Goal: Find specific page/section: Find specific page/section

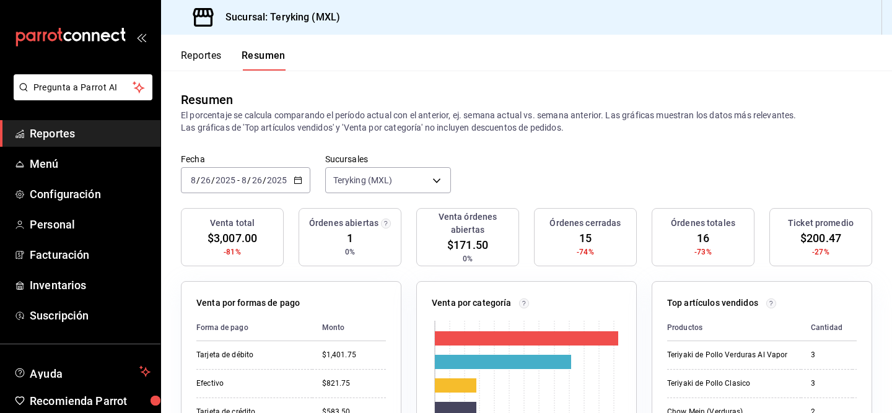
click at [198, 57] on button "Reportes" at bounding box center [201, 60] width 41 height 21
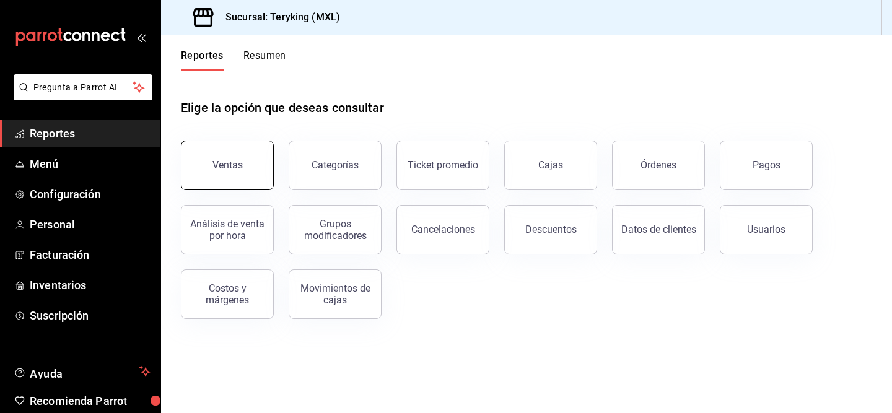
click at [208, 157] on button "Ventas" at bounding box center [227, 166] width 93 height 50
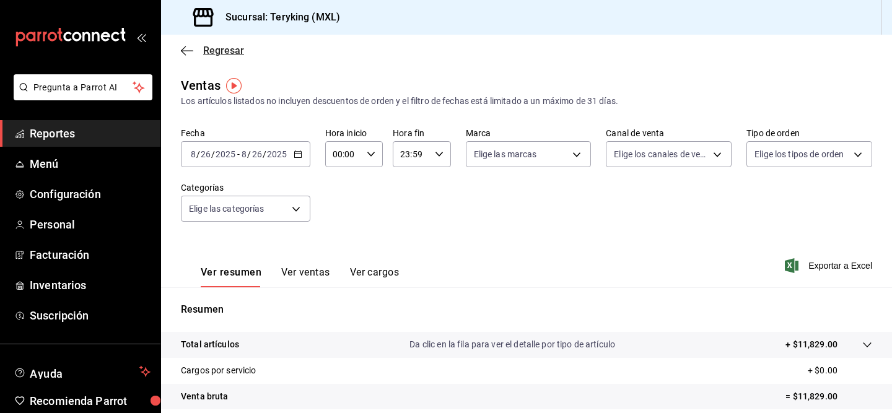
click at [188, 51] on icon "button" at bounding box center [187, 50] width 12 height 11
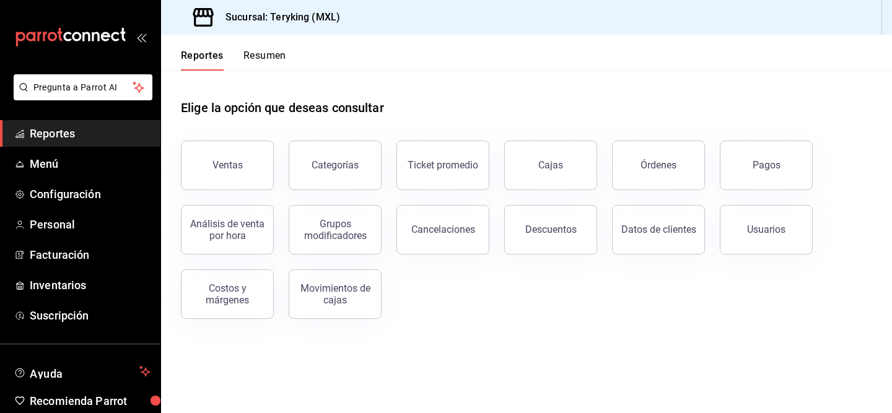
click at [258, 59] on button "Resumen" at bounding box center [264, 60] width 43 height 21
